Goal: Information Seeking & Learning: Find specific fact

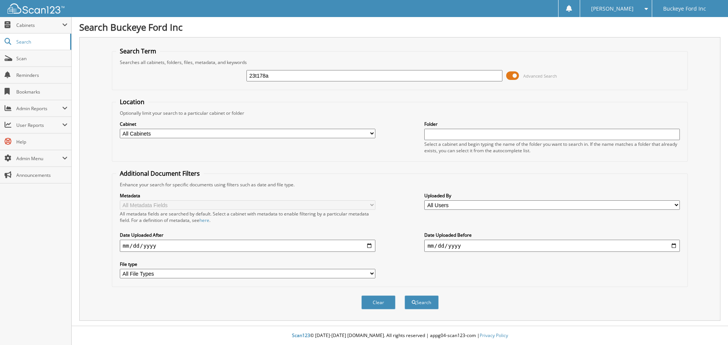
type input "23t178a"
click at [404, 296] on button "Search" at bounding box center [421, 303] width 34 height 14
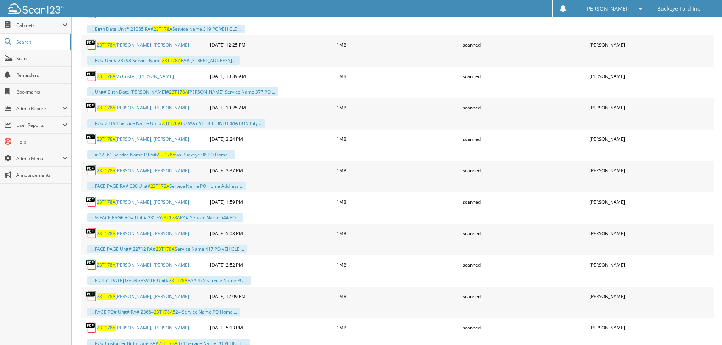
scroll to position [910, 0]
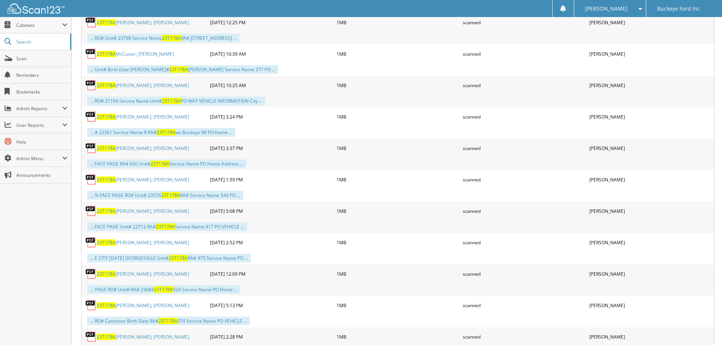
click at [124, 274] on link "23T178A Hiltibran; Frederick" at bounding box center [143, 274] width 92 height 6
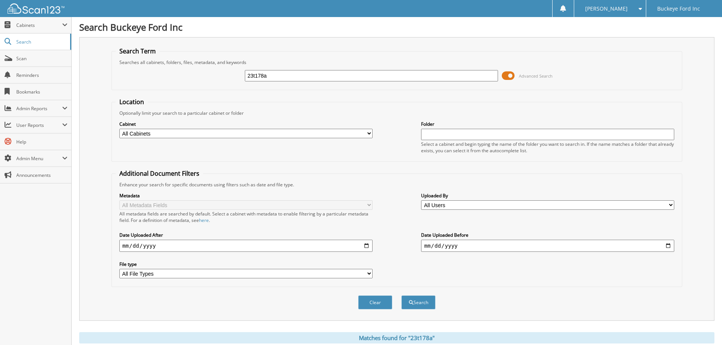
scroll to position [265, 0]
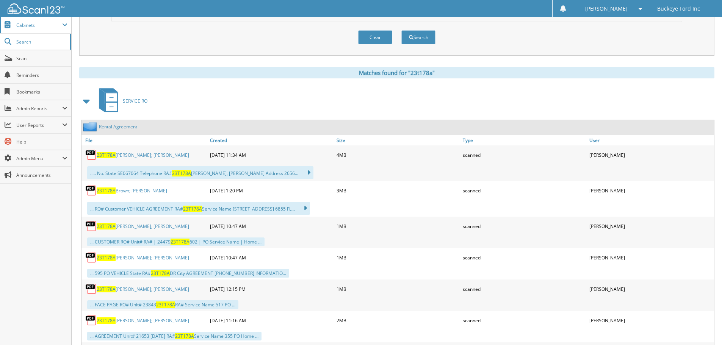
click at [43, 28] on span "Cabinets" at bounding box center [39, 25] width 46 height 6
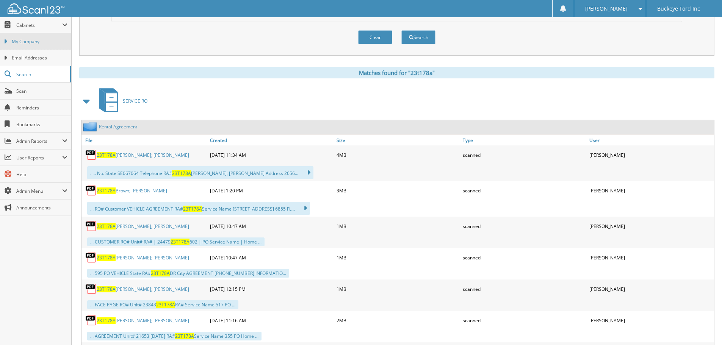
click at [41, 39] on span "My Company" at bounding box center [40, 41] width 56 height 7
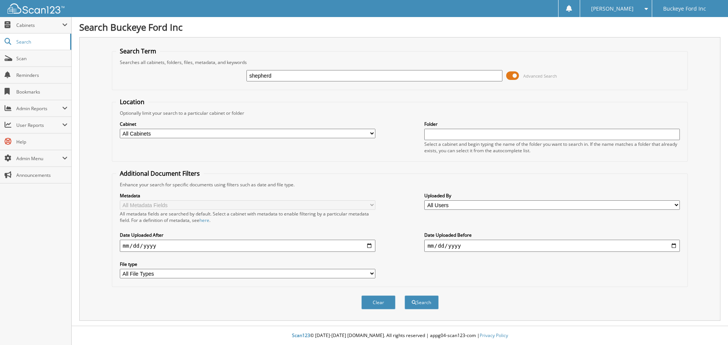
type input "shepherd"
click at [404, 296] on button "Search" at bounding box center [421, 303] width 34 height 14
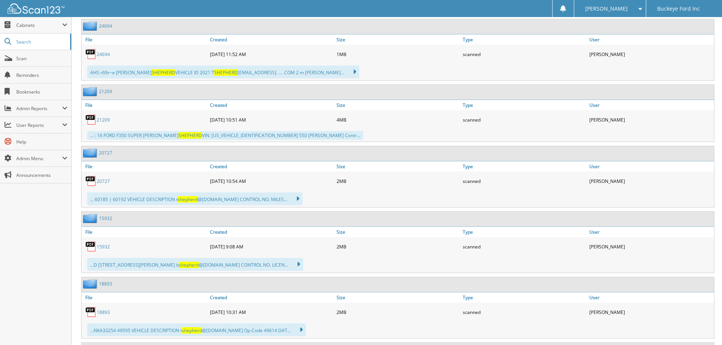
scroll to position [3677, 0]
click at [47, 24] on span "Cabinets" at bounding box center [39, 25] width 46 height 6
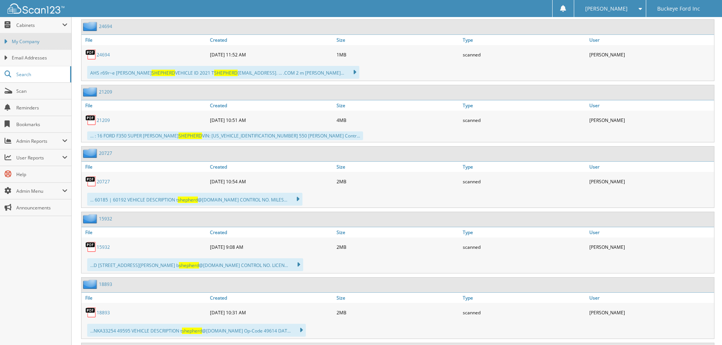
click at [45, 43] on span "My Company" at bounding box center [40, 41] width 56 height 7
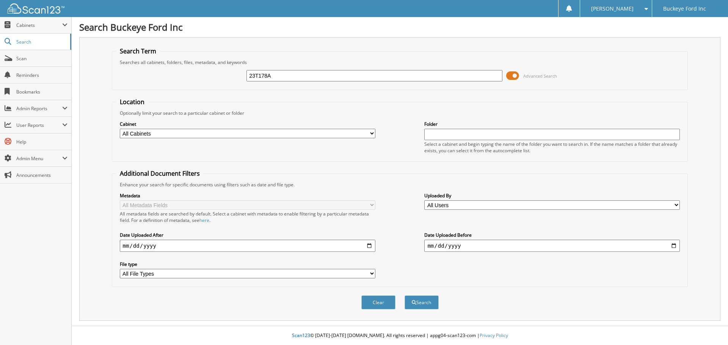
type input "23T178A"
click at [404, 296] on button "Search" at bounding box center [421, 303] width 34 height 14
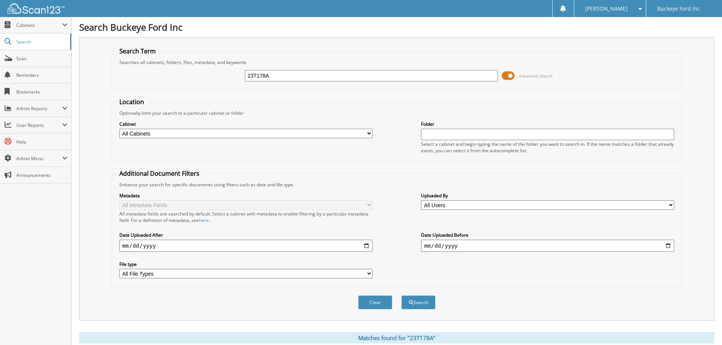
click at [368, 248] on input "date" at bounding box center [245, 246] width 253 height 12
type input "[DATE]"
click at [423, 303] on button "Search" at bounding box center [418, 303] width 34 height 14
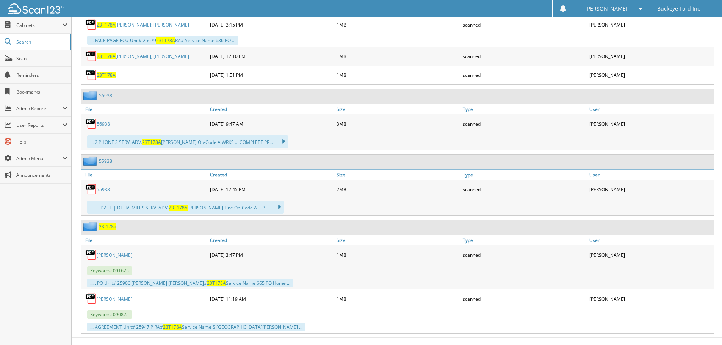
scroll to position [1068, 0]
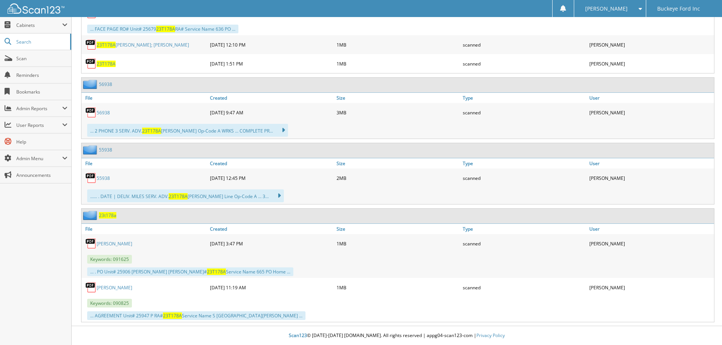
click at [117, 245] on link "Robert Sheppard" at bounding box center [115, 244] width 36 height 6
click at [88, 227] on link "File" at bounding box center [145, 229] width 127 height 10
drag, startPoint x: 110, startPoint y: 215, endPoint x: 198, endPoint y: 211, distance: 87.6
click at [198, 211] on div "23t178a" at bounding box center [398, 216] width 633 height 15
click at [121, 245] on link "[PERSON_NAME]" at bounding box center [115, 244] width 36 height 6
